Goal: Information Seeking & Learning: Find specific page/section

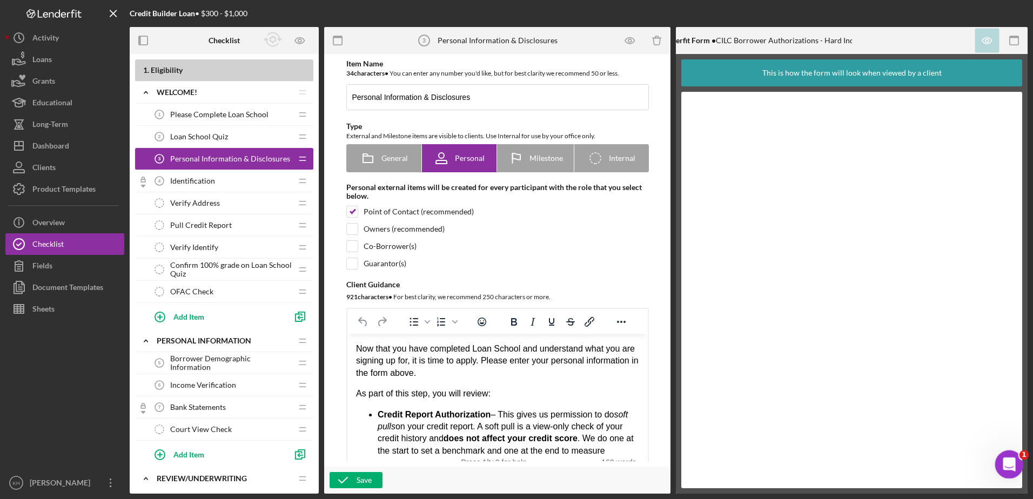
click at [1009, 467] on icon "Open Intercom Messenger" at bounding box center [1008, 463] width 18 height 18
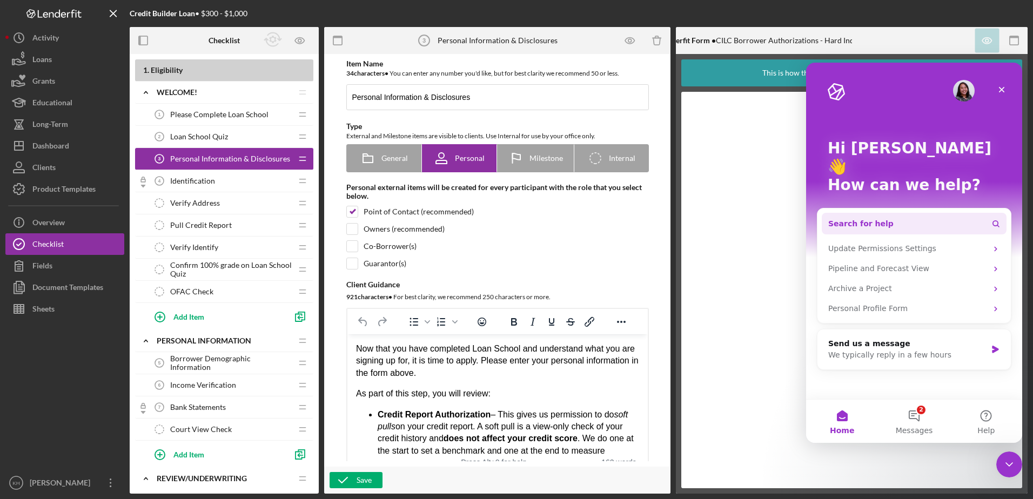
click at [877, 218] on span "Search for help" at bounding box center [860, 223] width 65 height 11
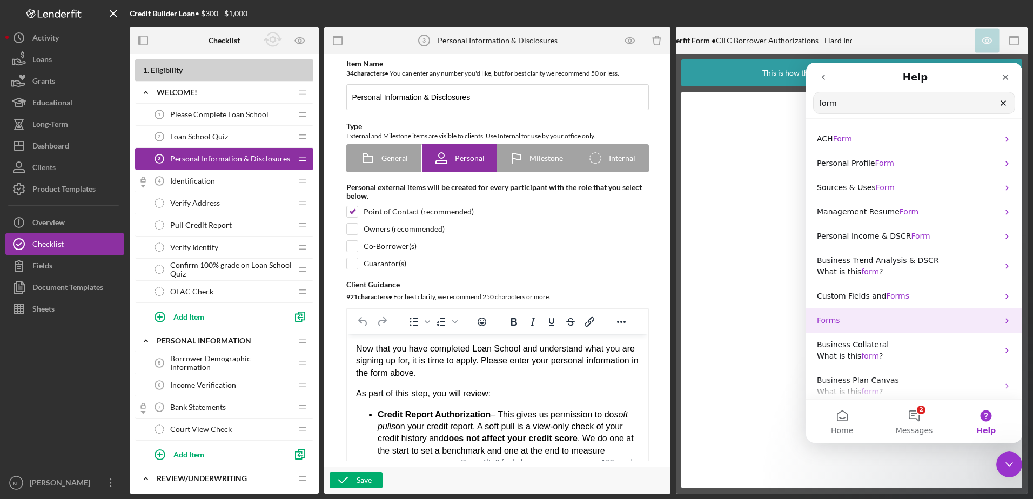
type input "form"
click at [828, 319] on span "Forms" at bounding box center [828, 320] width 23 height 9
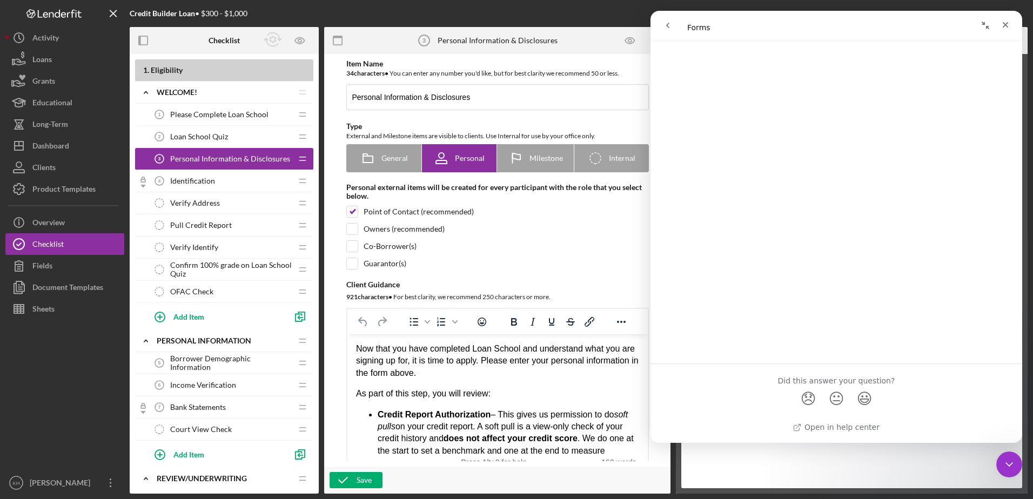
scroll to position [324, 0]
click at [1010, 24] on div "Close" at bounding box center [1005, 24] width 19 height 19
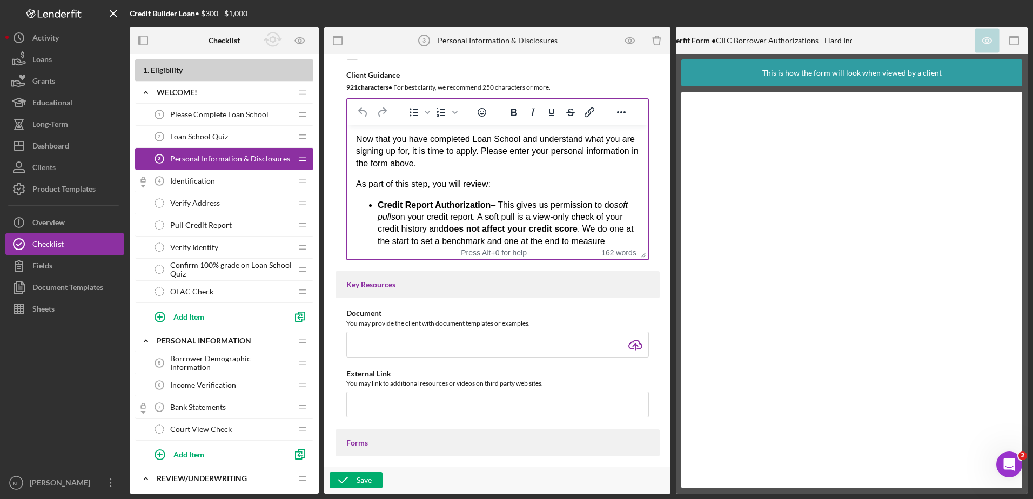
scroll to position [216, 0]
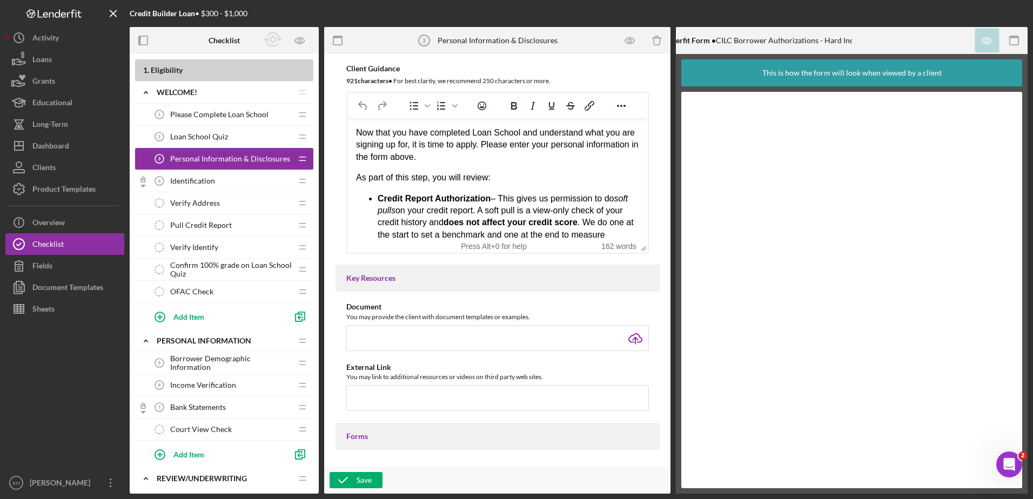
click at [200, 185] on span "Identification" at bounding box center [192, 181] width 45 height 9
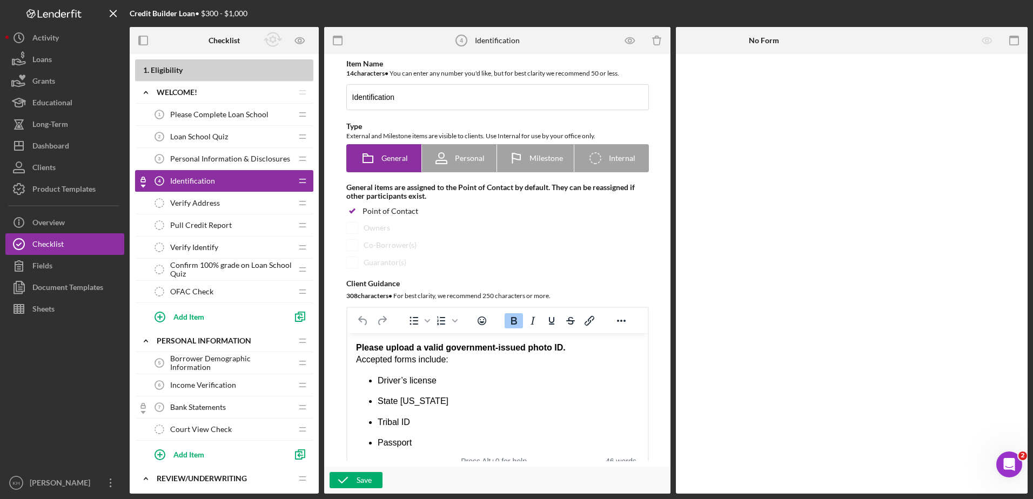
click at [210, 159] on span "Personal Information & Disclosures" at bounding box center [230, 159] width 120 height 9
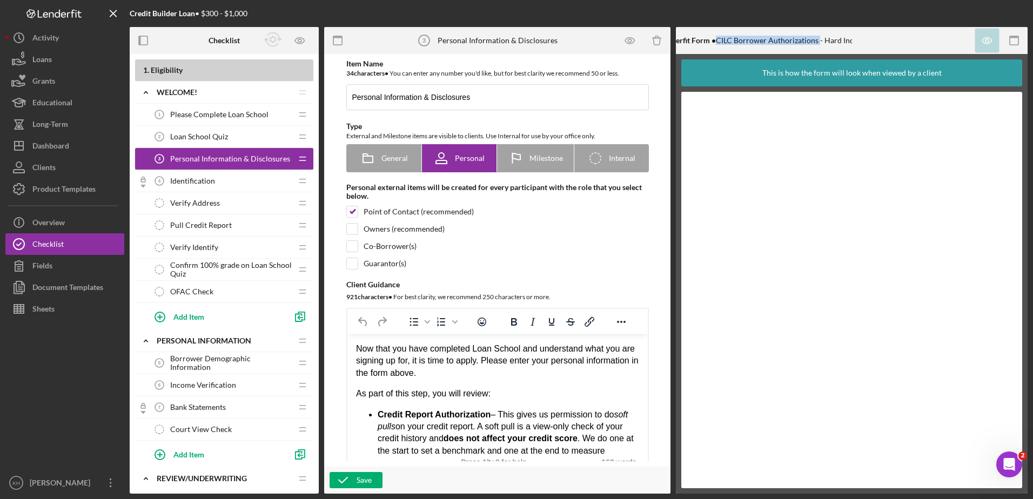
drag, startPoint x: 717, startPoint y: 40, endPoint x: 821, endPoint y: 48, distance: 104.6
click at [821, 48] on div "Lenderfit Form • CILC Borrower Authorizations - Hard Inquiry" at bounding box center [764, 40] width 208 height 27
copy div "CILC Borrower Authorizations"
